Goal: Task Accomplishment & Management: Manage account settings

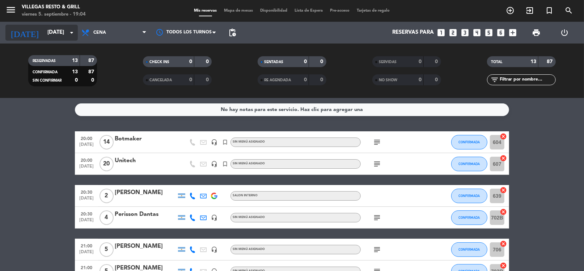
click at [47, 30] on input "[DATE]" at bounding box center [79, 33] width 71 height 14
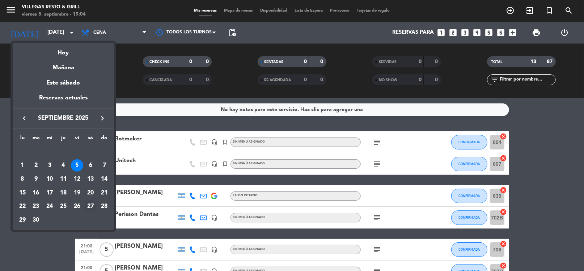
click at [88, 207] on div "27" at bounding box center [90, 206] width 12 height 12
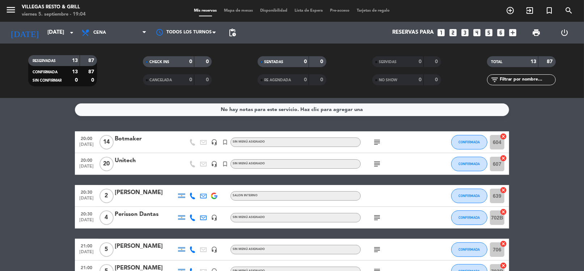
type input "[DATE]"
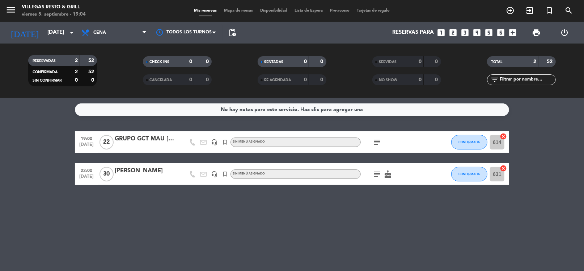
click at [141, 176] on div at bounding box center [146, 179] width 62 height 6
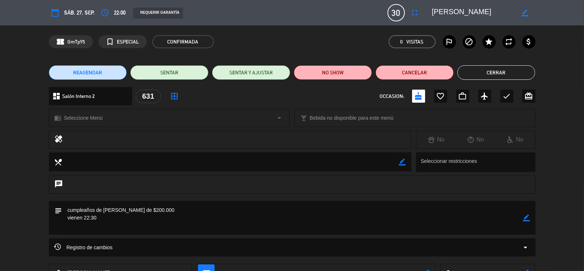
click at [528, 217] on icon "border_color" at bounding box center [527, 217] width 7 height 7
drag, startPoint x: 114, startPoint y: 217, endPoint x: 59, endPoint y: 215, distance: 55.4
click at [59, 215] on div "subject" at bounding box center [292, 218] width 487 height 34
click at [118, 208] on textarea at bounding box center [292, 218] width 461 height 34
type textarea "cumpleaños de [PERSON_NAME]/ menu [PERSON_NAME] dejo 4 menu [PERSON_NAME] pagos…"
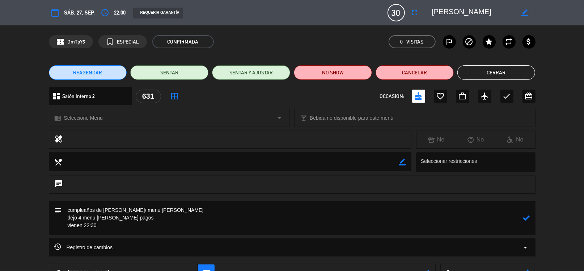
click at [528, 222] on div at bounding box center [527, 218] width 7 height 34
click at [528, 217] on icon at bounding box center [527, 217] width 7 height 7
click at [499, 74] on button "Cerrar" at bounding box center [497, 72] width 78 height 14
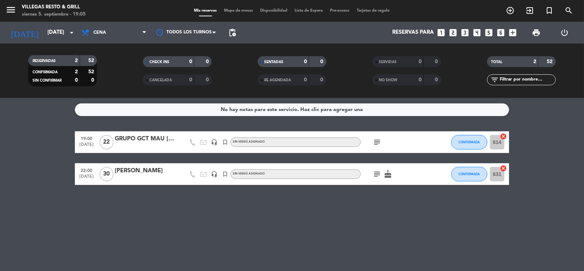
click at [380, 172] on icon "subject" at bounding box center [377, 173] width 9 height 9
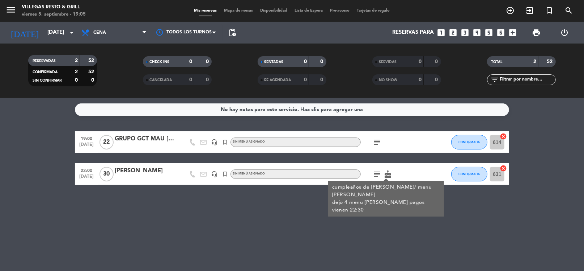
click at [378, 172] on icon "subject" at bounding box center [377, 173] width 9 height 9
